Goal: Find specific page/section: Find specific page/section

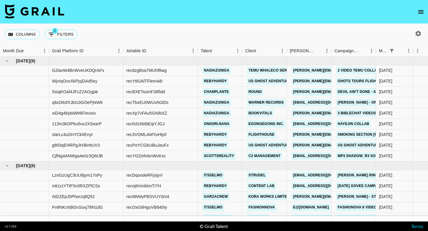
click at [425, 9] on button "open drawer" at bounding box center [421, 12] width 12 height 12
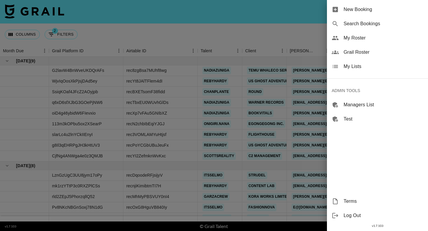
click at [373, 38] on span "My Roster" at bounding box center [384, 37] width 80 height 7
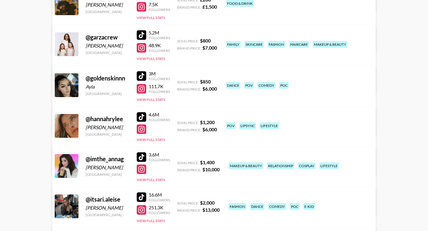
scroll to position [308, 0]
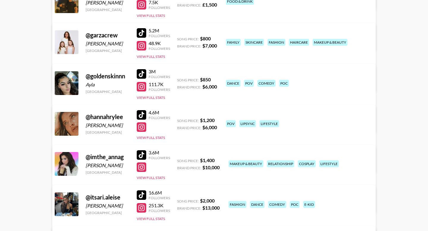
click at [141, 114] on div at bounding box center [142, 115] width 10 height 10
click at [141, 155] on div at bounding box center [142, 155] width 10 height 10
click at [141, 195] on div at bounding box center [142, 196] width 10 height 10
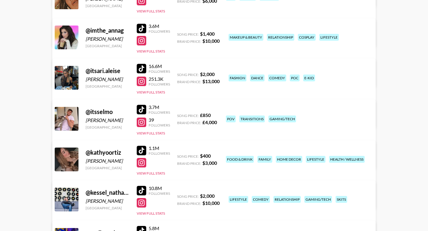
scroll to position [437, 0]
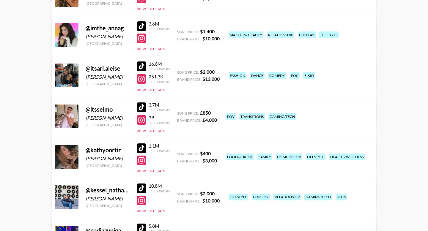
click at [142, 147] on div at bounding box center [142, 149] width 10 height 10
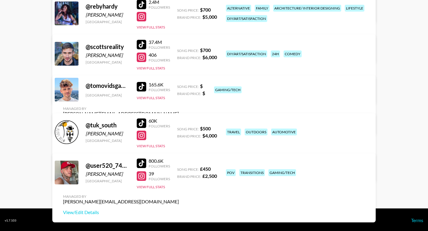
scroll to position [825, 0]
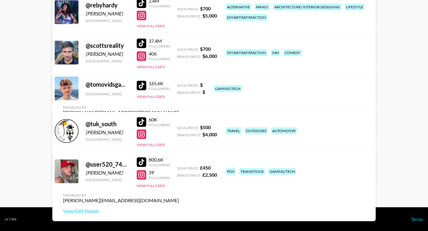
click at [141, 121] on div at bounding box center [142, 122] width 10 height 10
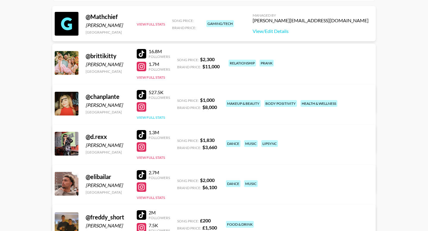
scroll to position [85, 0]
click at [141, 91] on div at bounding box center [142, 95] width 10 height 10
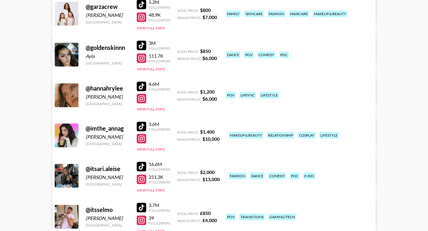
scroll to position [337, 0]
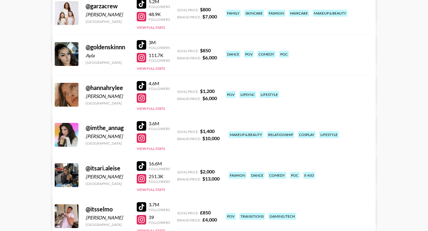
click at [142, 83] on div at bounding box center [142, 86] width 10 height 10
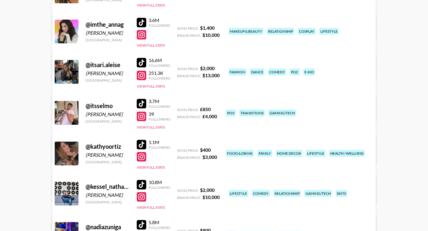
scroll to position [438, 0]
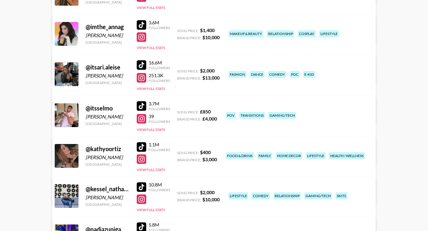
click at [142, 64] on div at bounding box center [142, 65] width 10 height 10
click at [139, 23] on div at bounding box center [142, 25] width 10 height 10
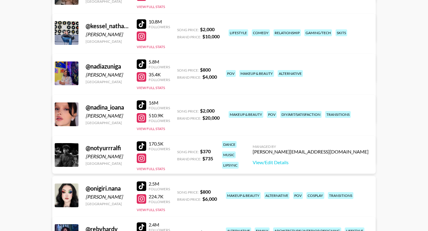
scroll to position [602, 0]
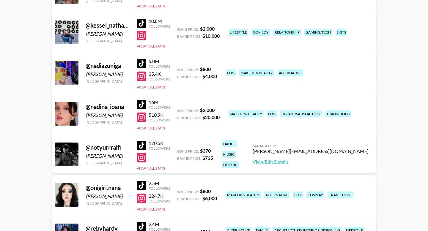
click at [142, 62] on div at bounding box center [142, 64] width 10 height 10
click at [141, 183] on div at bounding box center [142, 186] width 10 height 10
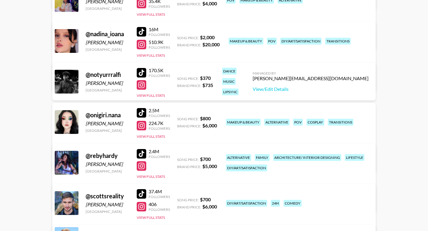
scroll to position [678, 0]
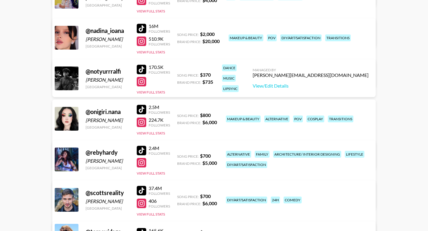
click at [142, 150] on div at bounding box center [142, 151] width 10 height 10
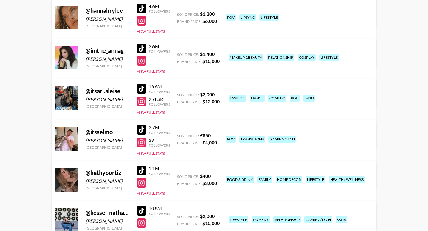
scroll to position [347, 0]
